Goal: Find specific page/section: Find specific page/section

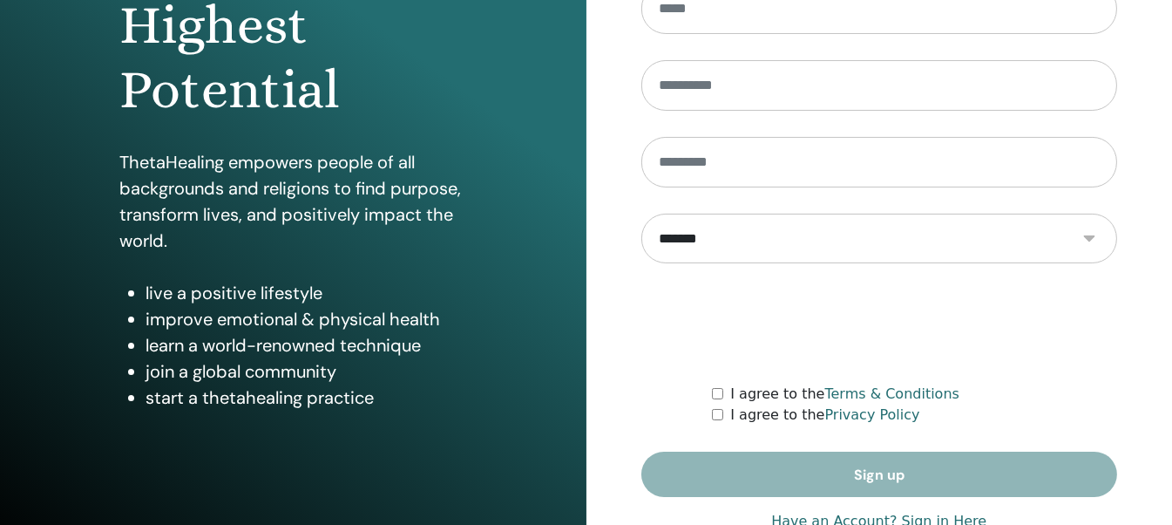
scroll to position [311, 0]
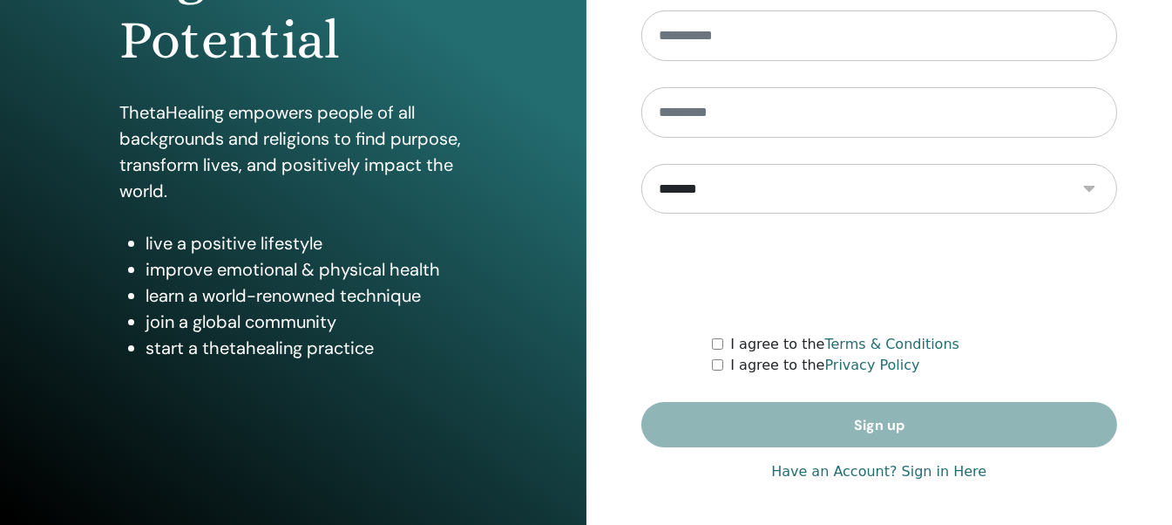
type input "**********"
click at [942, 472] on link "Have an Account? Sign in Here" at bounding box center [878, 471] width 215 height 21
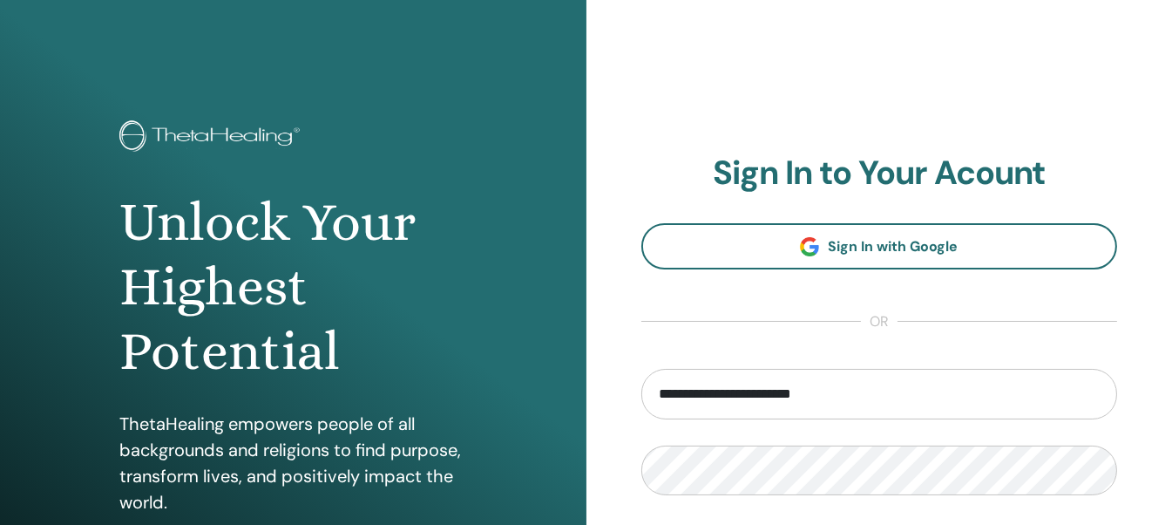
scroll to position [261, 0]
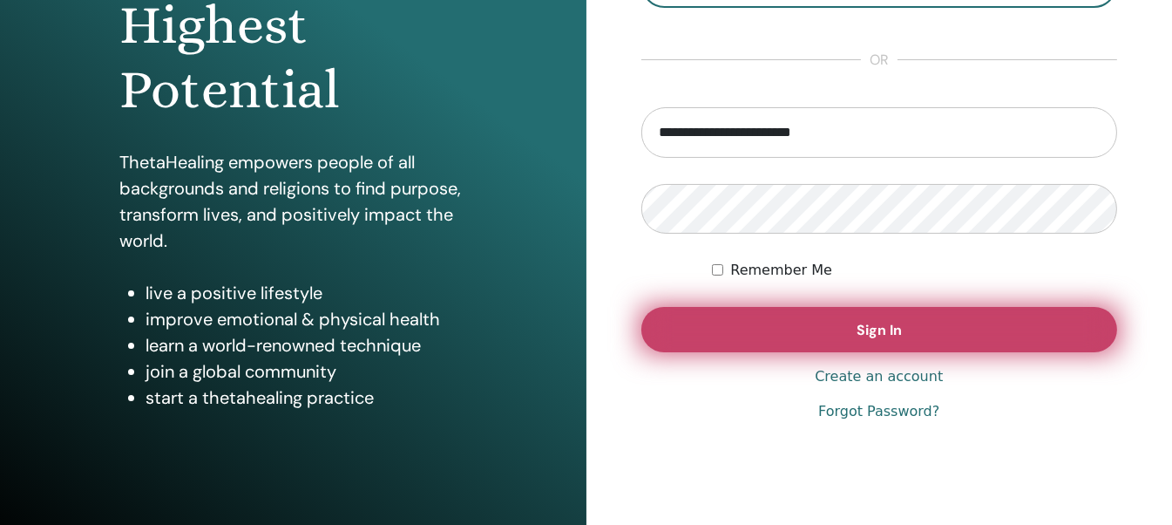
click at [908, 311] on button "Sign In" at bounding box center [879, 329] width 477 height 45
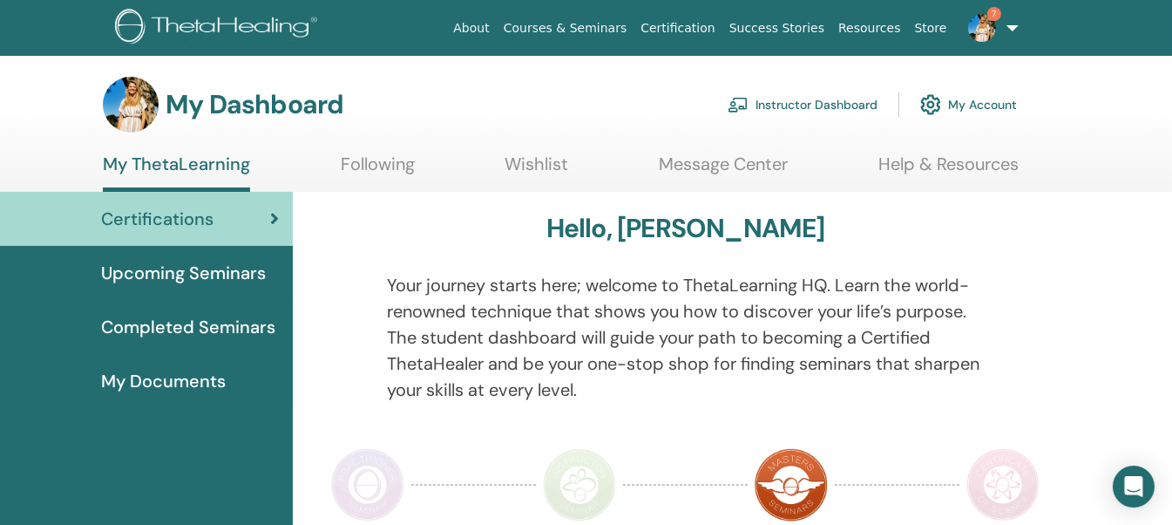
click at [803, 105] on link "Instructor Dashboard" at bounding box center [803, 104] width 150 height 38
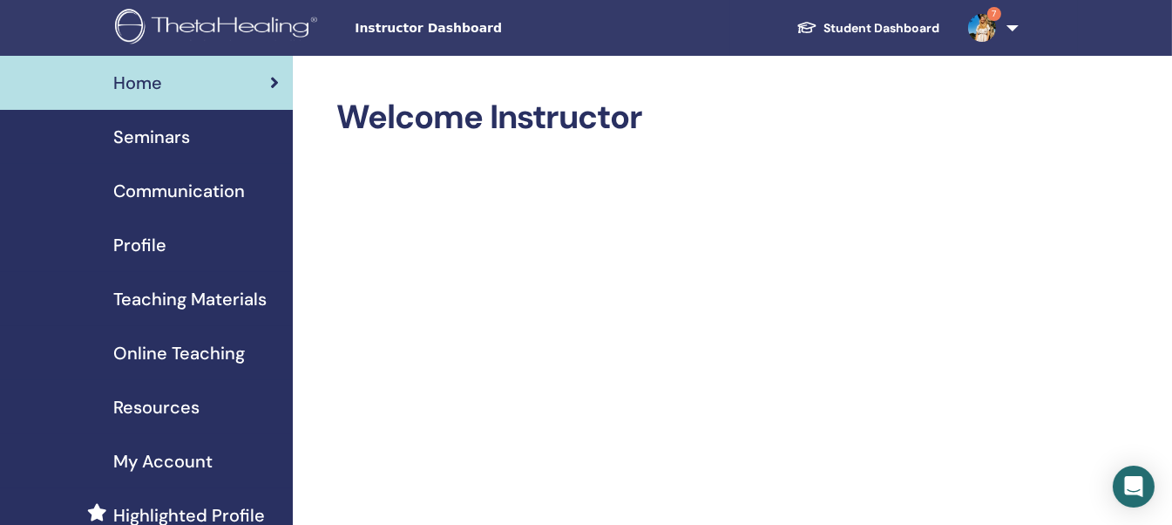
click at [154, 139] on span "Seminars" at bounding box center [151, 137] width 77 height 26
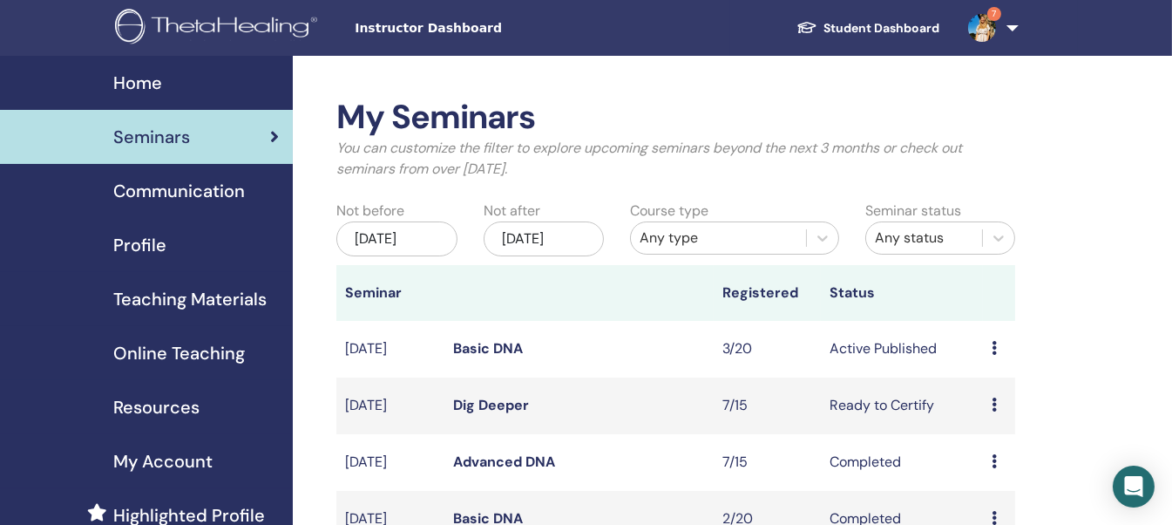
click at [500, 357] on link "Basic DNA" at bounding box center [488, 348] width 70 height 18
